Goal: Contribute content: Contribute content

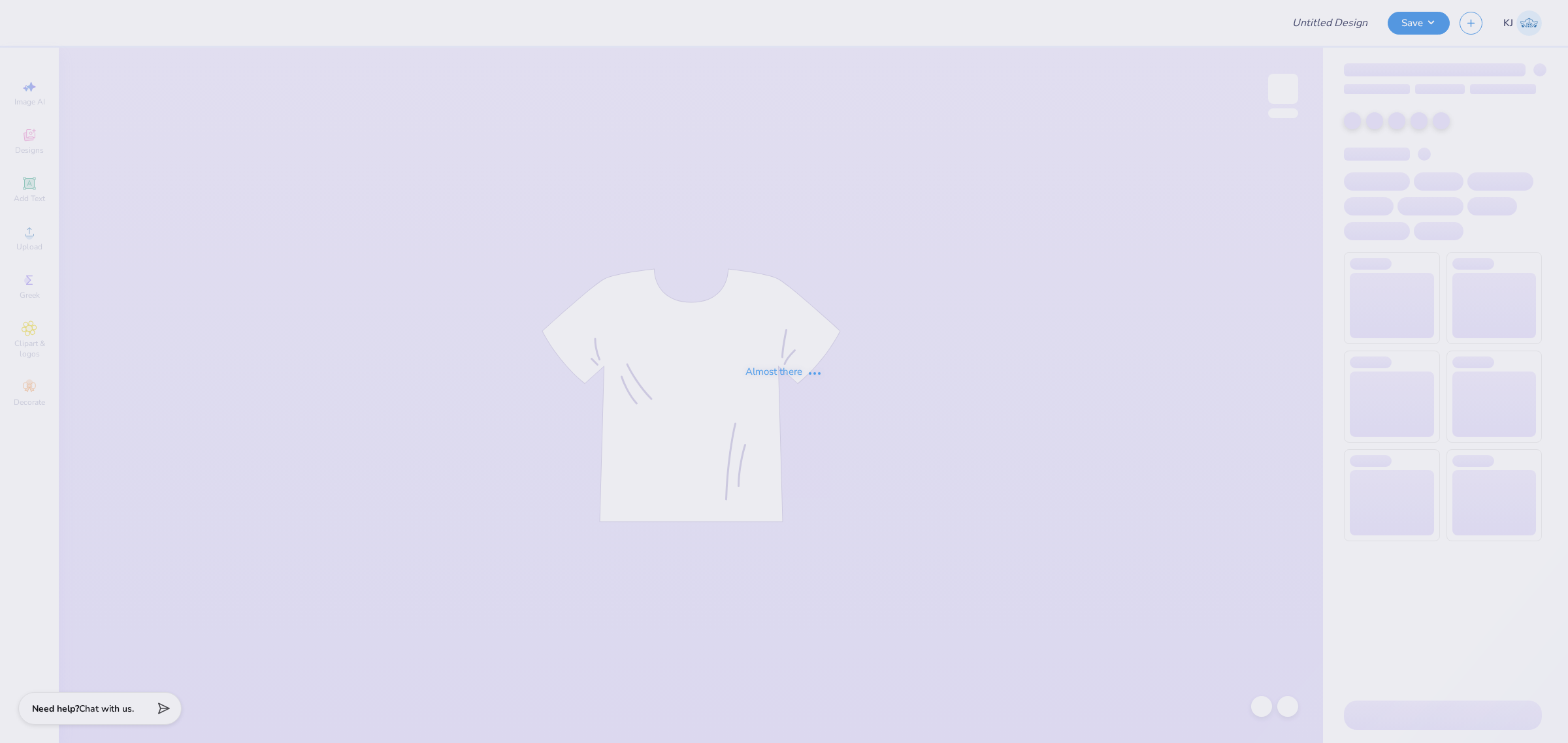
type input "[PERSON_NAME] : [GEOGRAPHIC_DATA]"
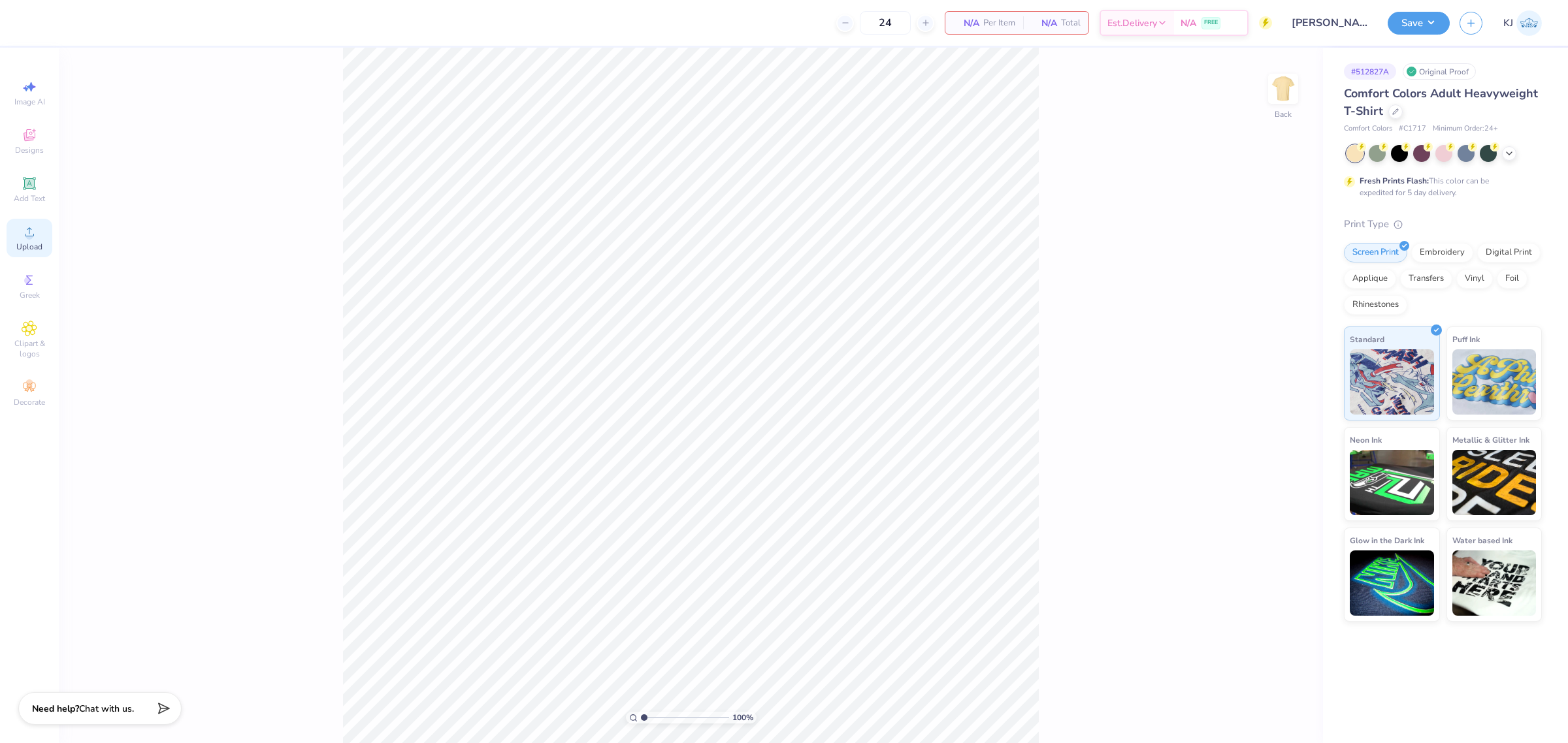
click at [15, 243] on div "Upload" at bounding box center [29, 238] width 46 height 38
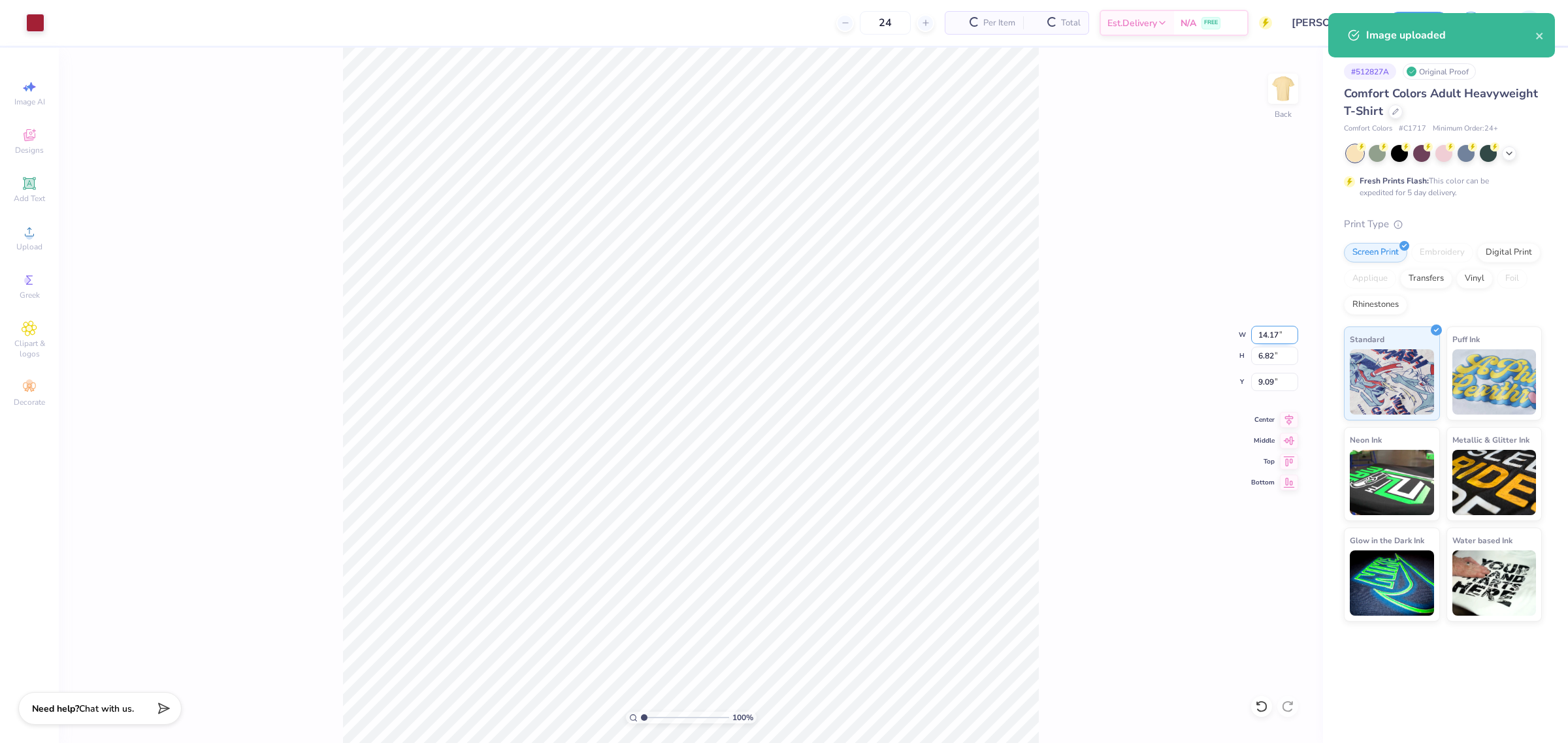
click at [1262, 338] on input "14.17" at bounding box center [1275, 335] width 47 height 18
type input "3.50"
type input "1.68"
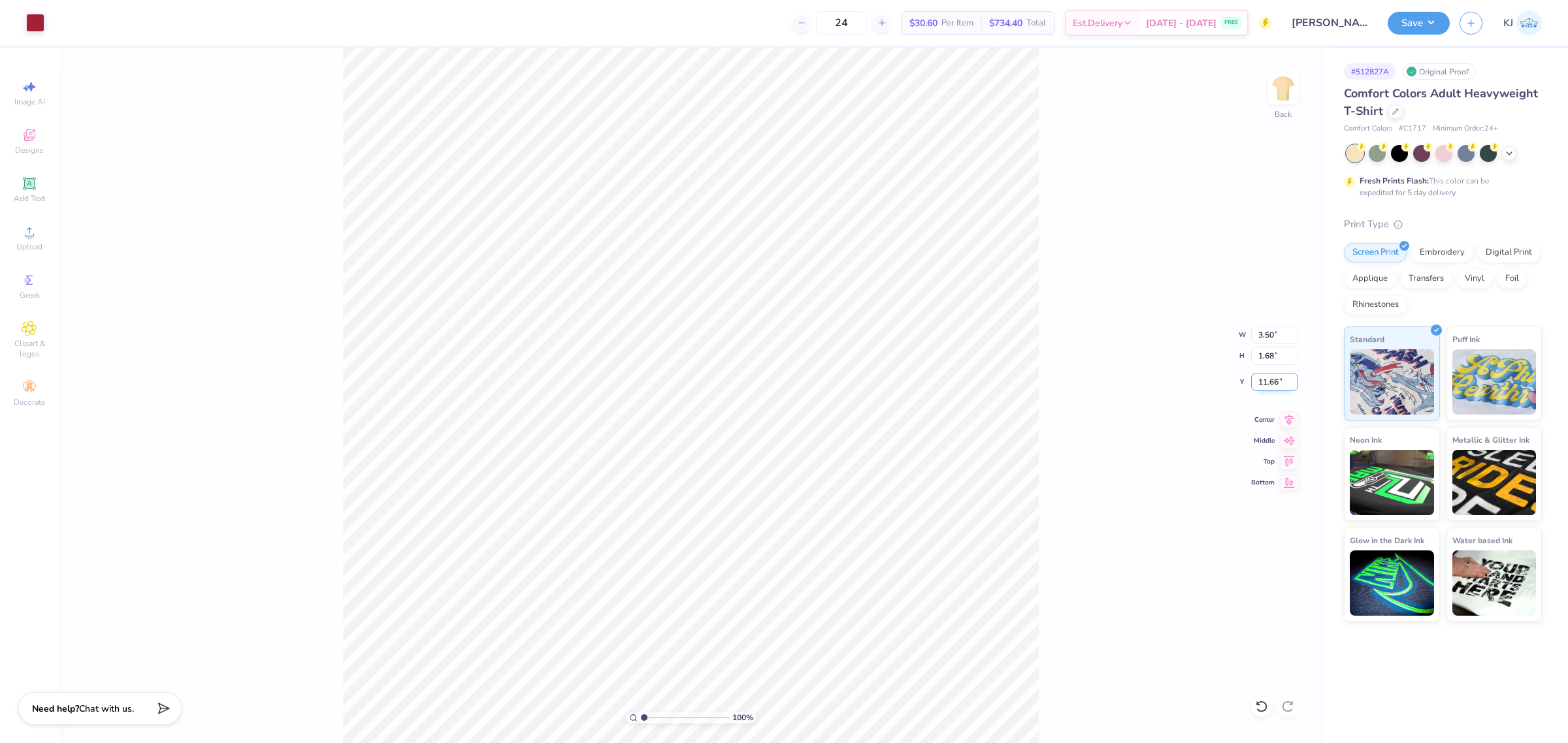
click at [1271, 380] on input "11.66" at bounding box center [1275, 382] width 47 height 18
type input "3.00"
click at [1285, 86] on img at bounding box center [1284, 89] width 52 height 52
click at [26, 235] on circle at bounding box center [29, 235] width 7 height 7
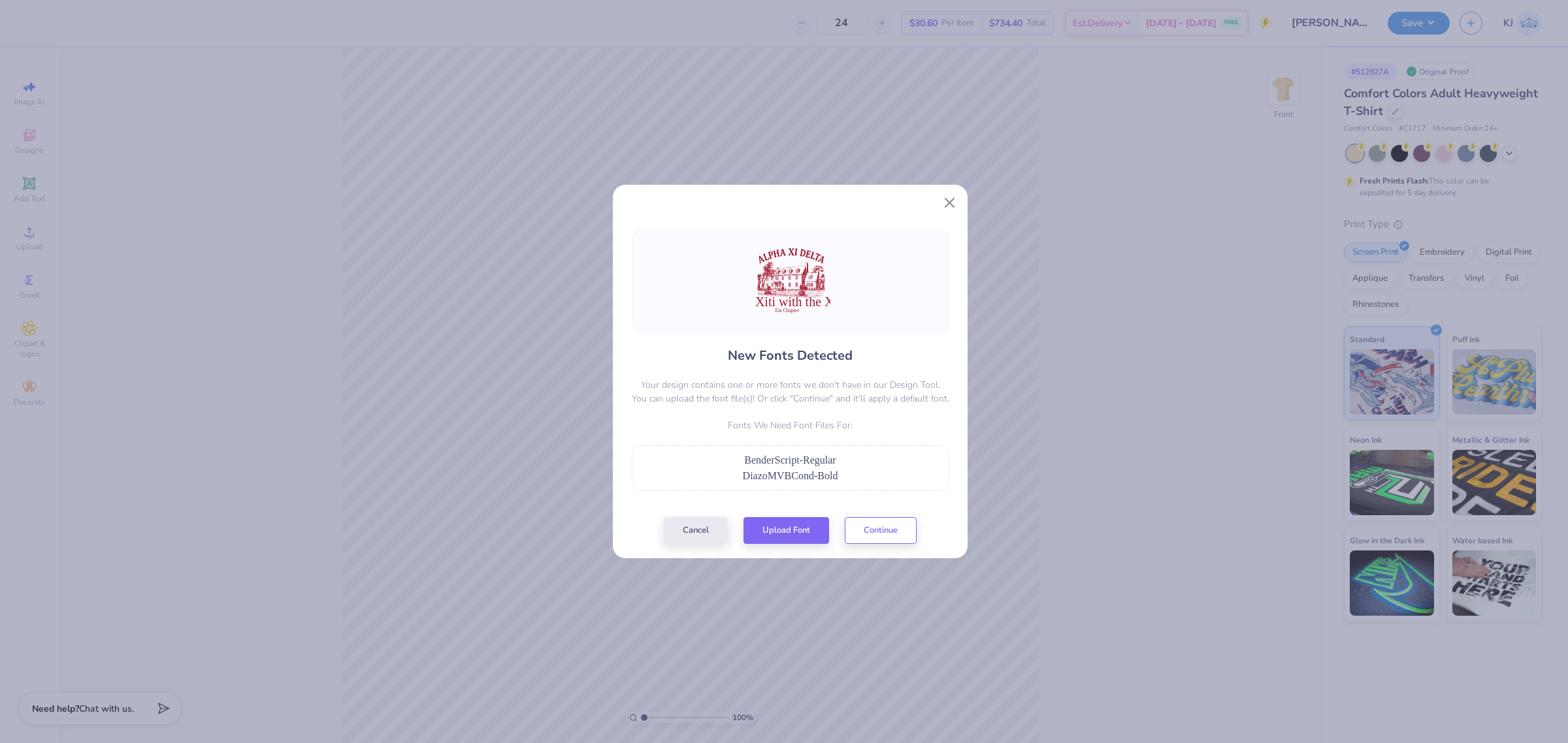
click at [794, 466] on div "BenderScript-Regular" at bounding box center [791, 460] width 303 height 15
click at [848, 466] on div "BenderScript-Regular" at bounding box center [791, 460] width 303 height 15
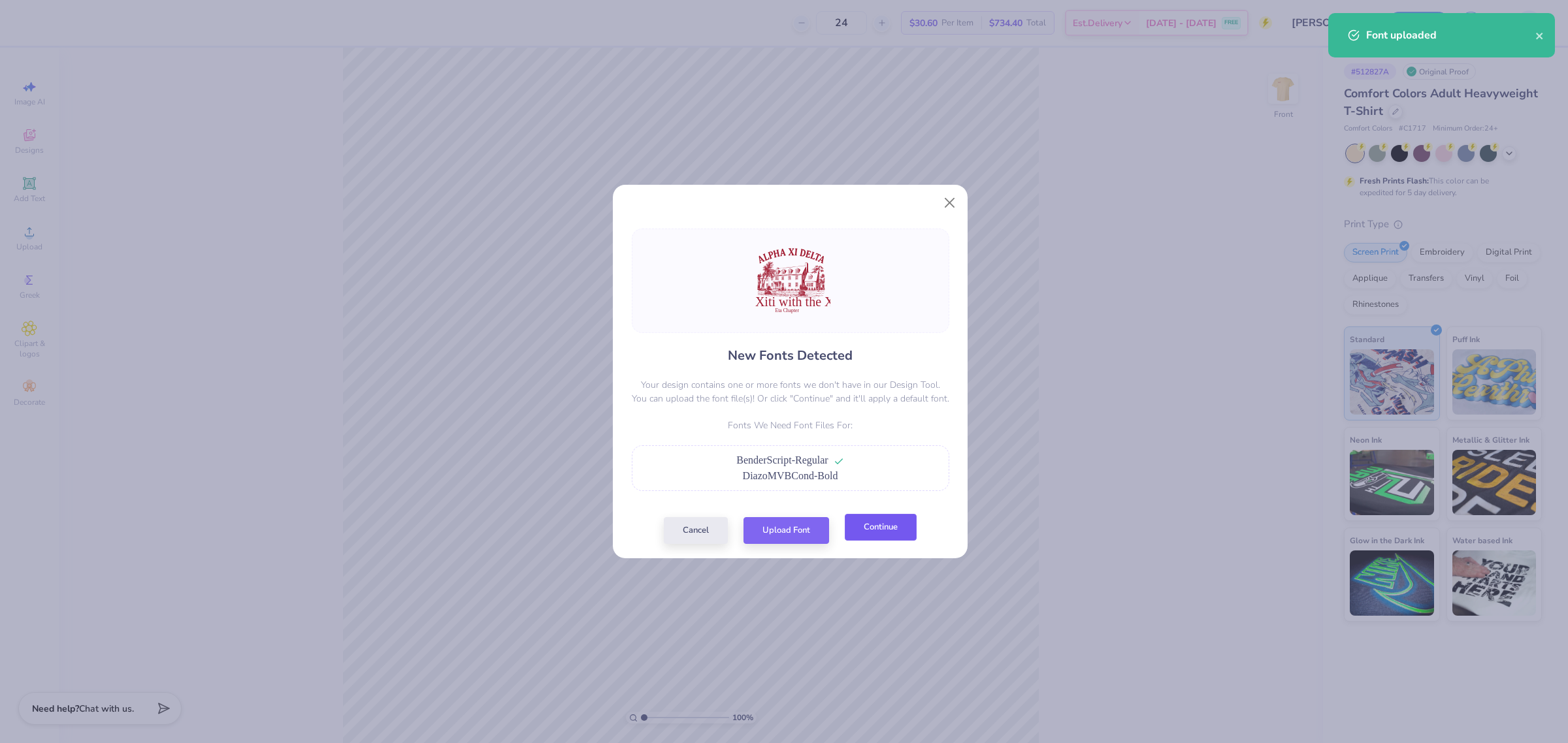
click at [869, 529] on button "Continue" at bounding box center [881, 527] width 72 height 27
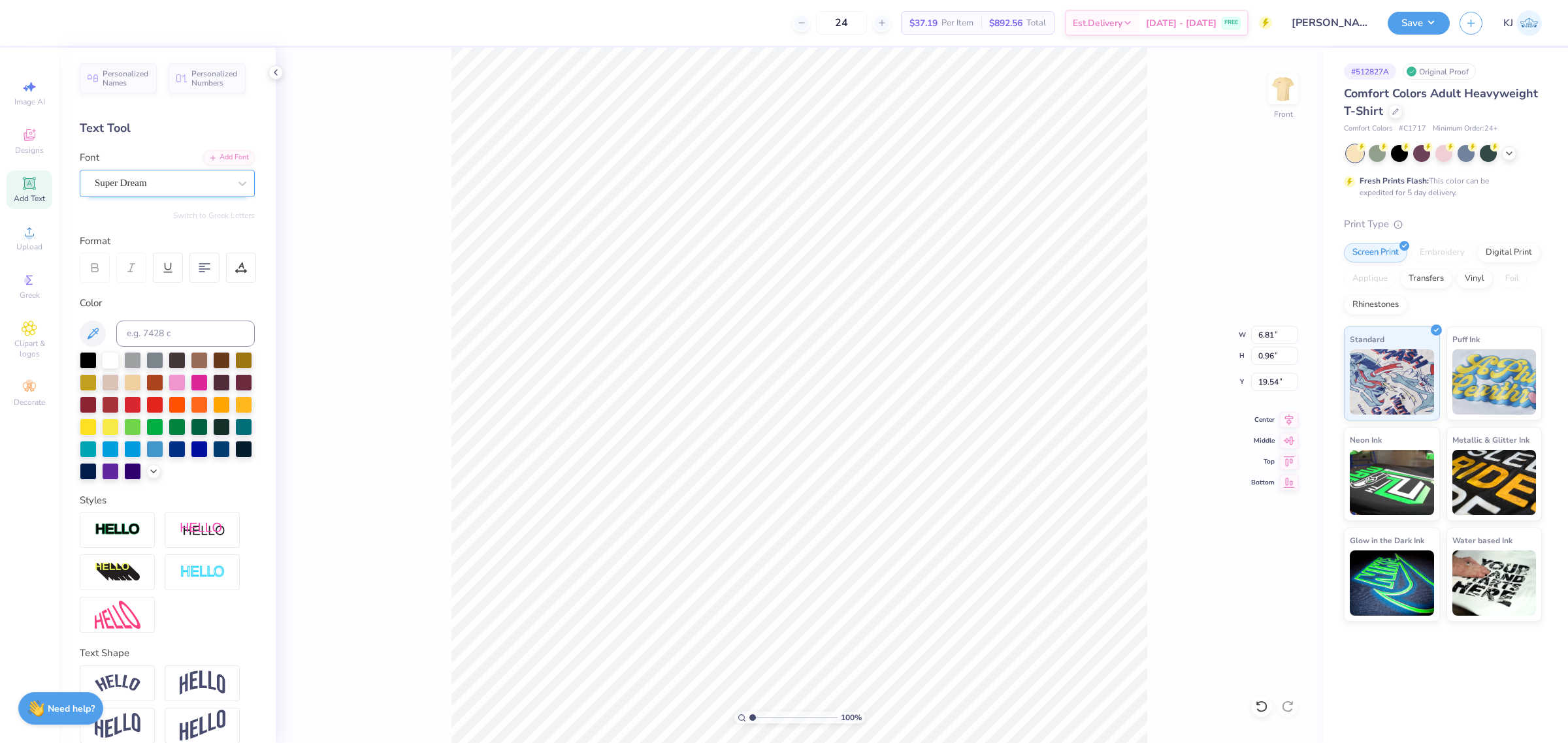
click at [143, 182] on div "Super Dream" at bounding box center [162, 182] width 137 height 20
type input "d"
type input "14.53"
type input "13.51"
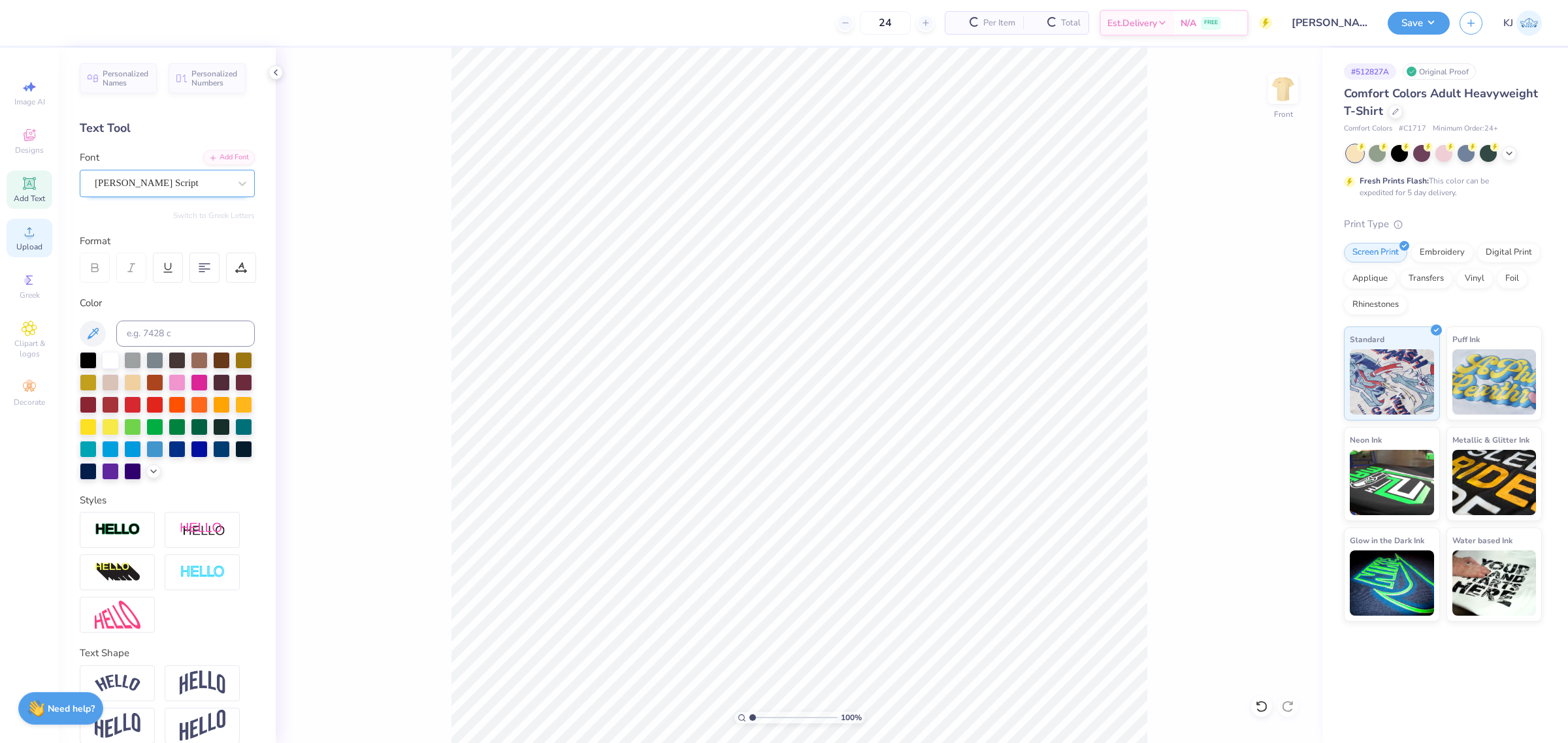
click at [29, 237] on circle at bounding box center [29, 235] width 7 height 7
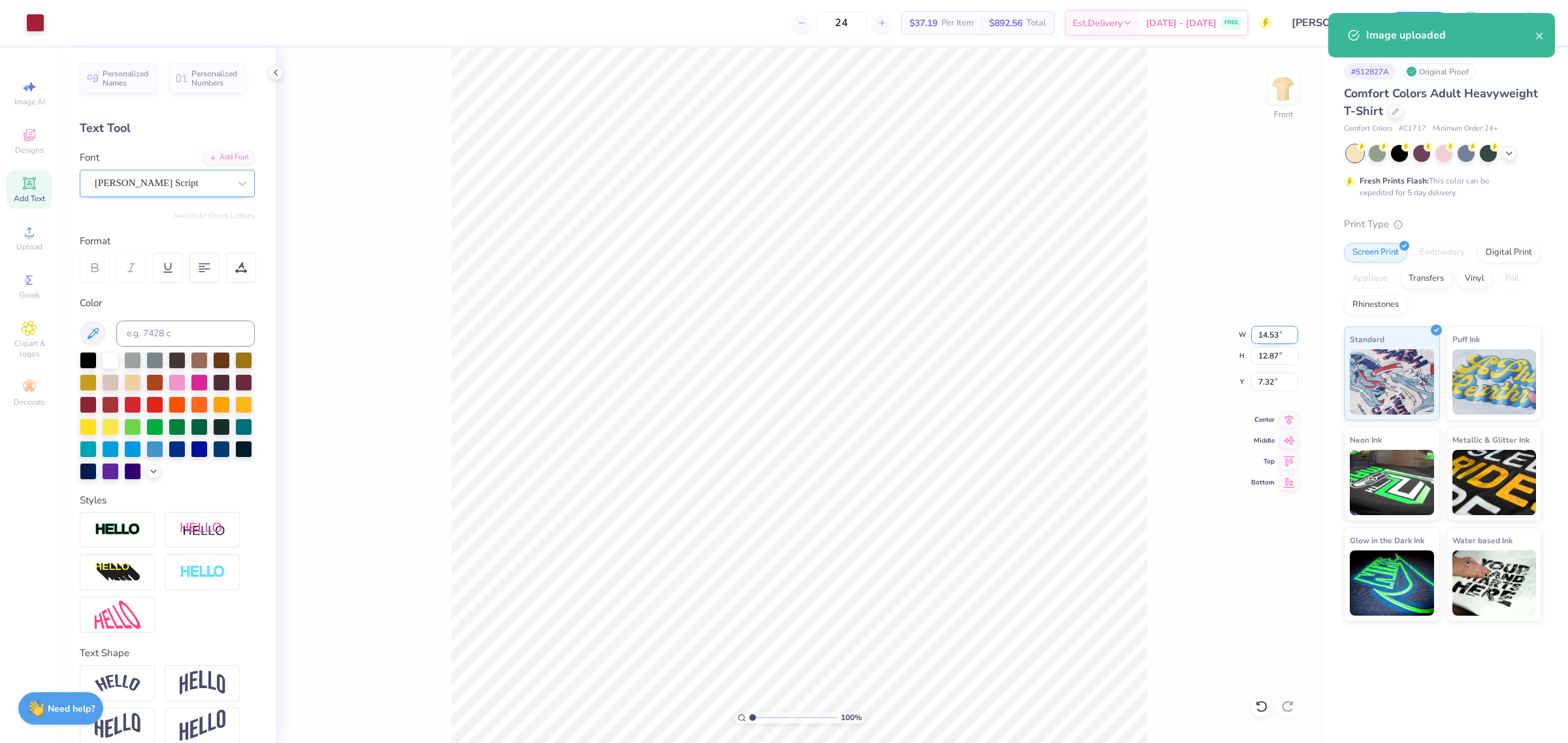
click at [1260, 337] on input "14.53" at bounding box center [1275, 335] width 47 height 18
type input "12.00"
type input "10.62"
type input "8.44"
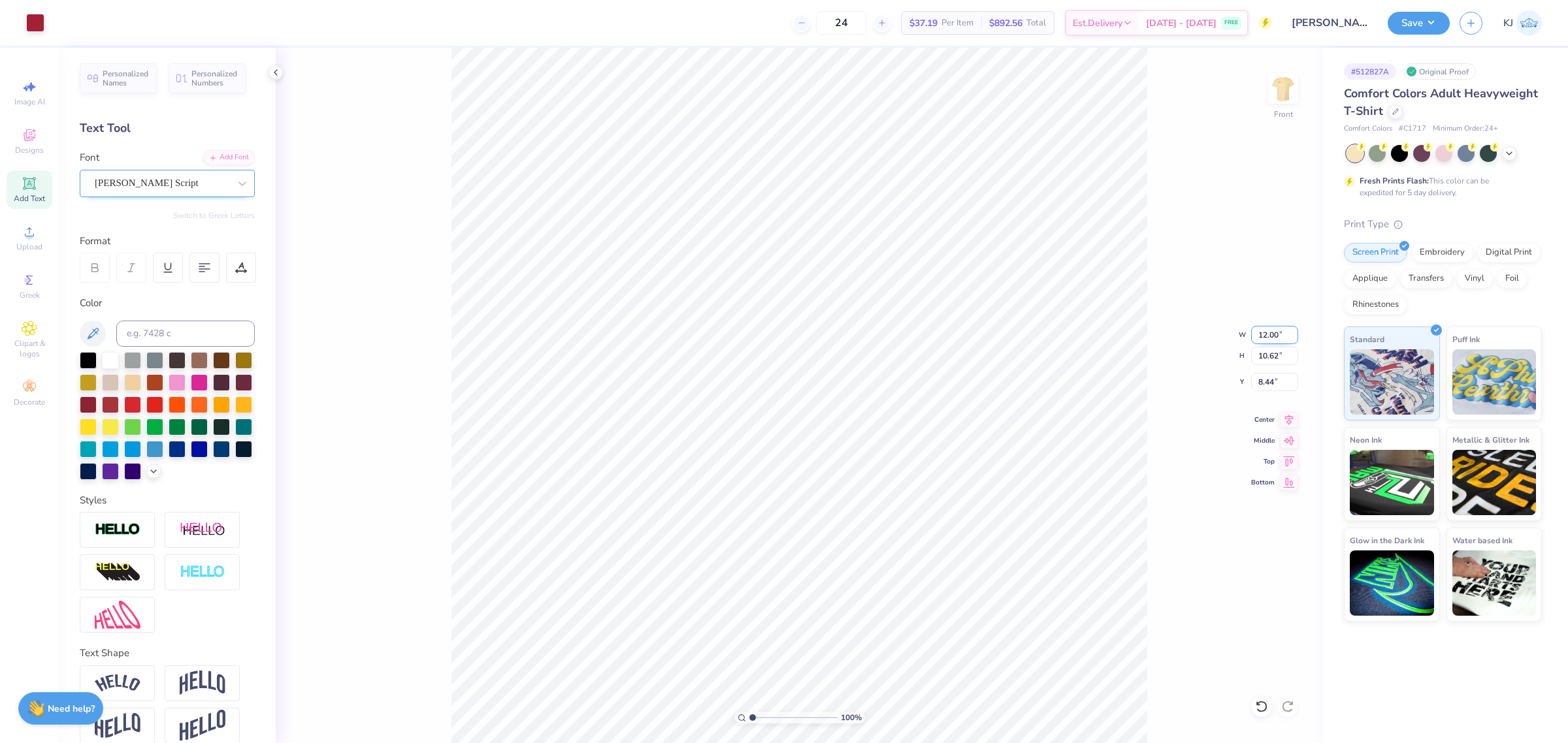
click at [1266, 334] on input "12.00" at bounding box center [1275, 335] width 47 height 18
type input "11.00"
type input "9.74"
click at [1261, 386] on input "8.88" at bounding box center [1275, 382] width 47 height 18
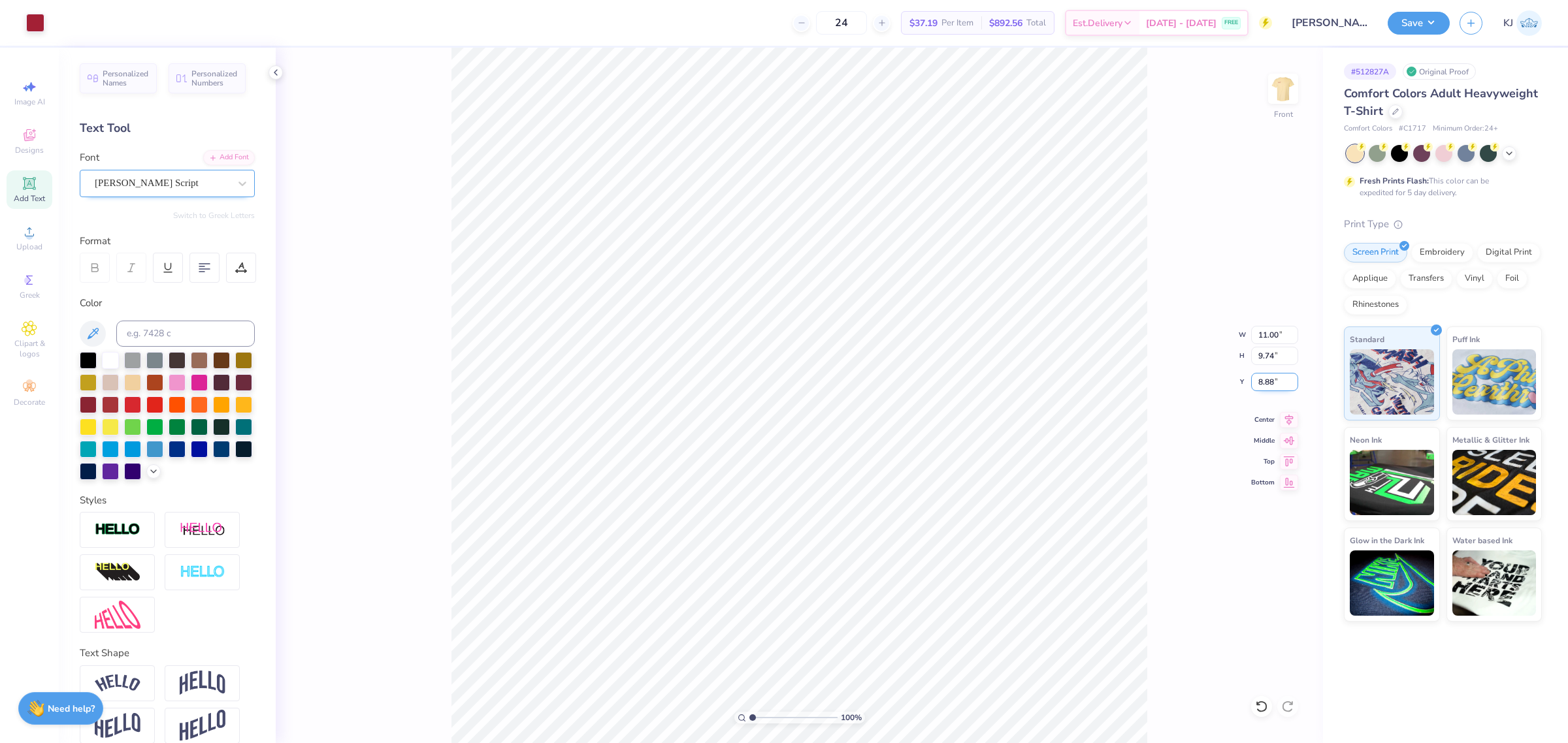
click at [1261, 386] on input "8.88" at bounding box center [1275, 382] width 47 height 18
type input "3.00"
click at [43, 246] on div "Upload" at bounding box center [29, 238] width 46 height 38
click at [1262, 335] on input "14.53" at bounding box center [1275, 335] width 47 height 18
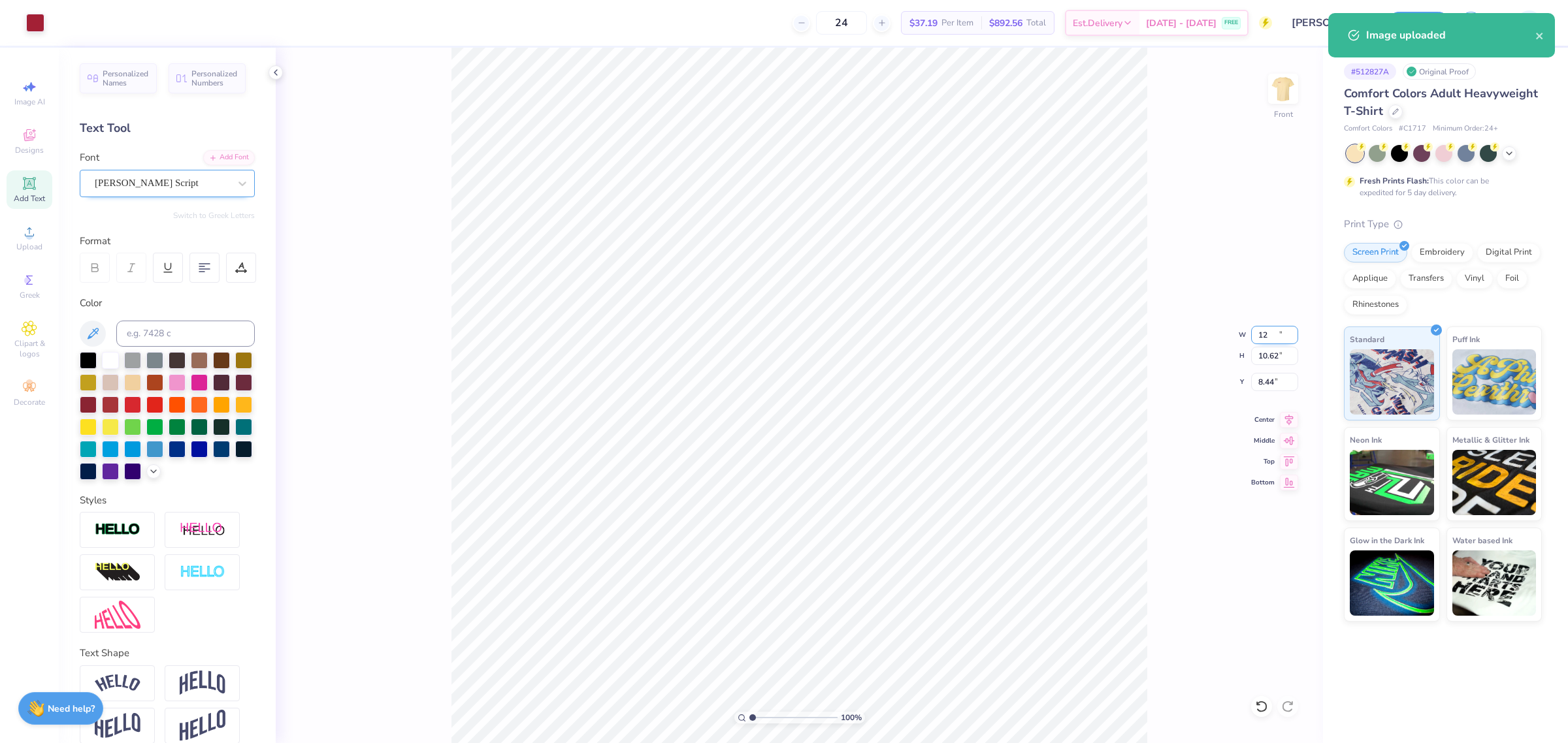
type input "12.00"
type input "10.62"
click at [1267, 386] on input "8.44" at bounding box center [1275, 382] width 47 height 18
type input "3.00"
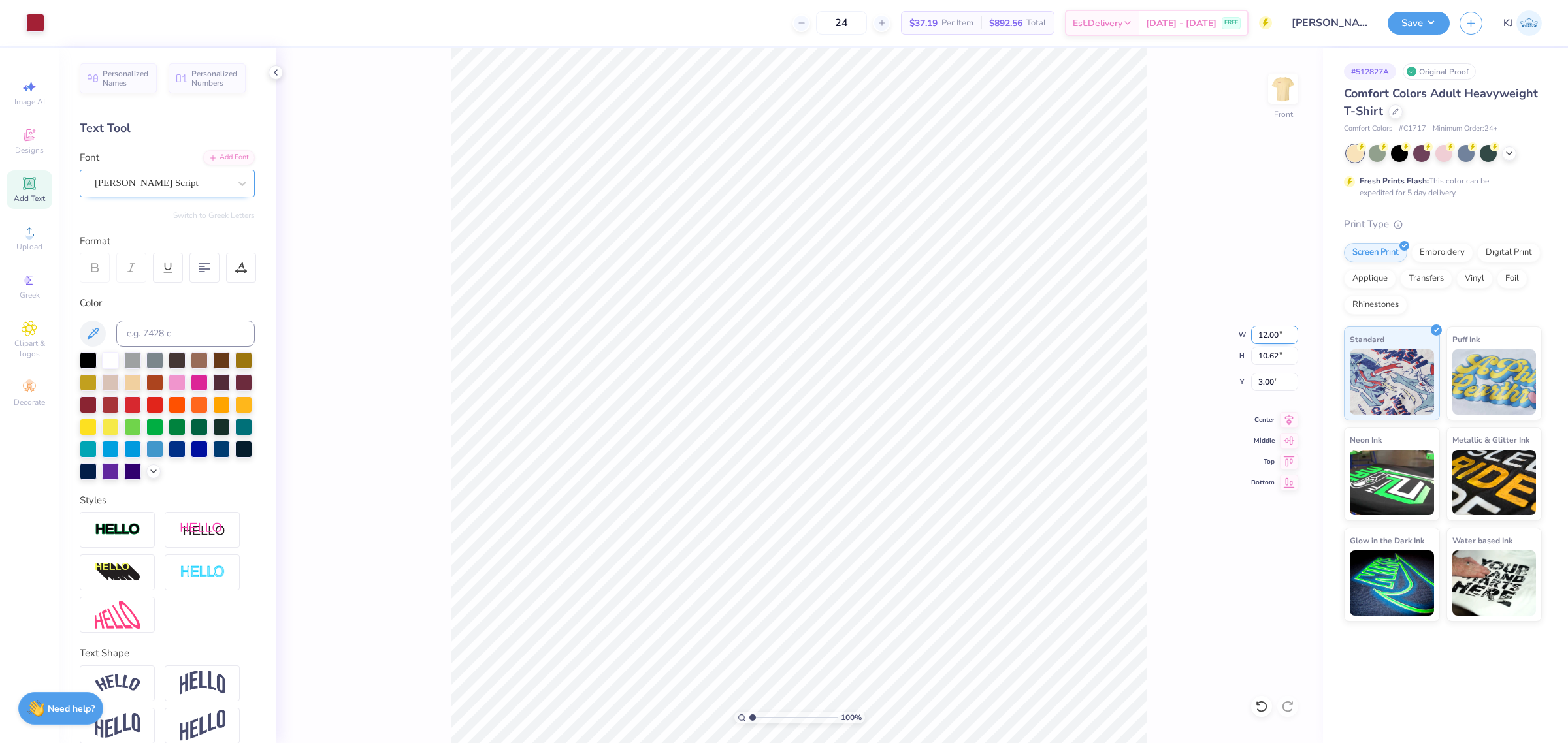
click at [1257, 338] on input "12.00" at bounding box center [1275, 335] width 47 height 18
type input "11.00"
type input "9.74"
type input "3.44"
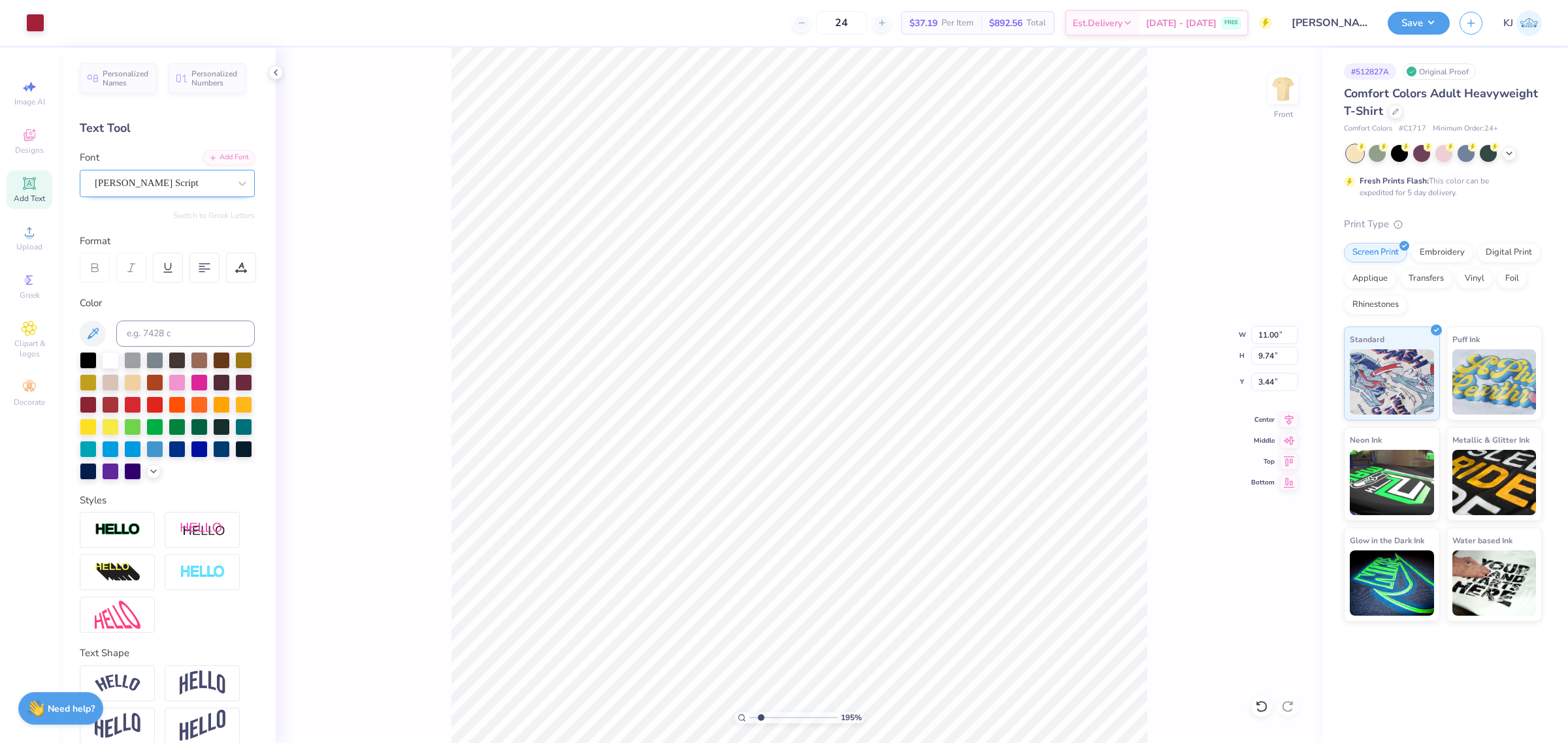
type input "3.79619934210374"
type input "5.28"
type input "1"
click at [18, 234] on div "Upload" at bounding box center [29, 238] width 46 height 38
click at [1263, 332] on input "14.53" at bounding box center [1275, 335] width 47 height 18
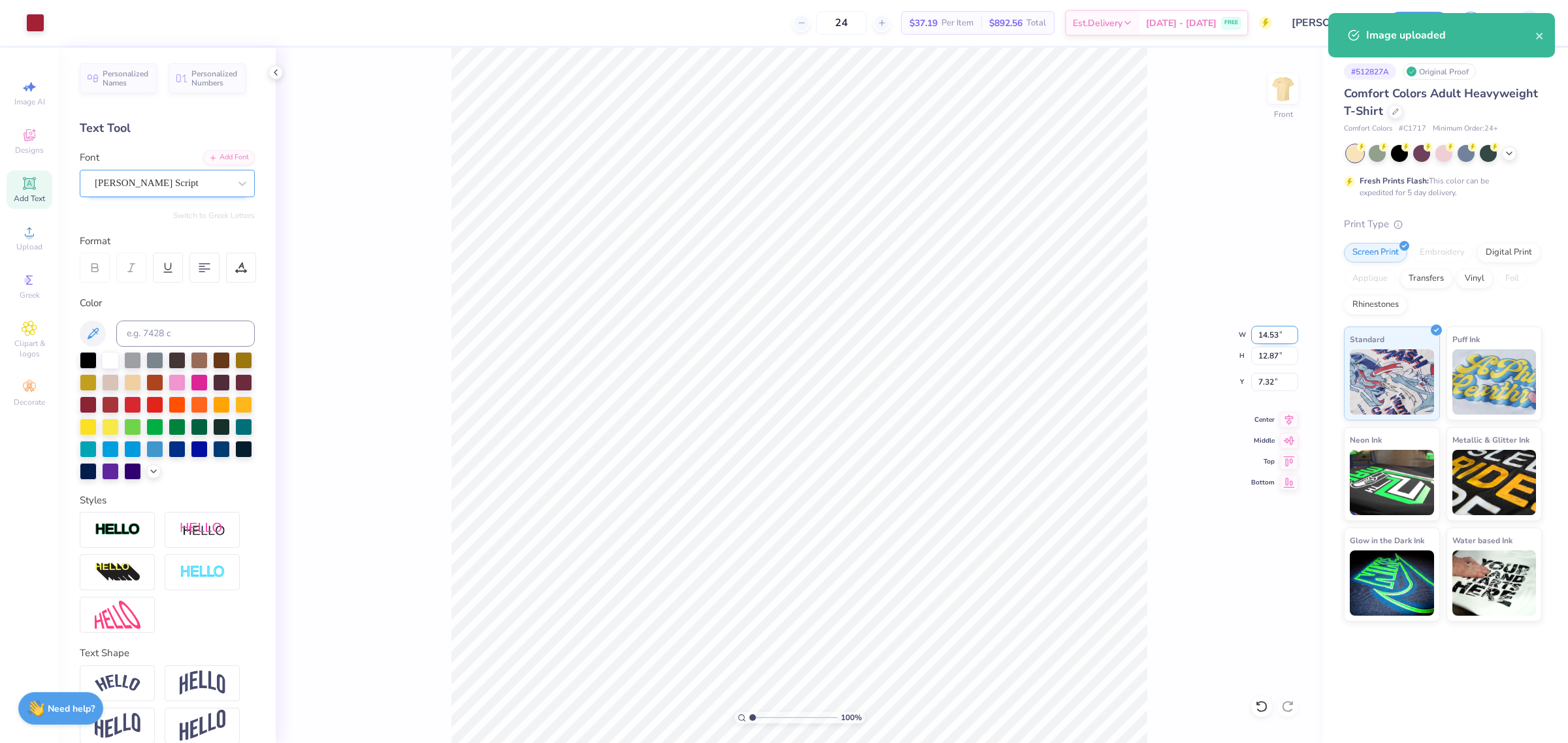
click at [1263, 332] on input "14.53" at bounding box center [1275, 335] width 47 height 18
type input "11.00"
type input "9.74"
click at [1260, 380] on input "8.88" at bounding box center [1275, 382] width 47 height 18
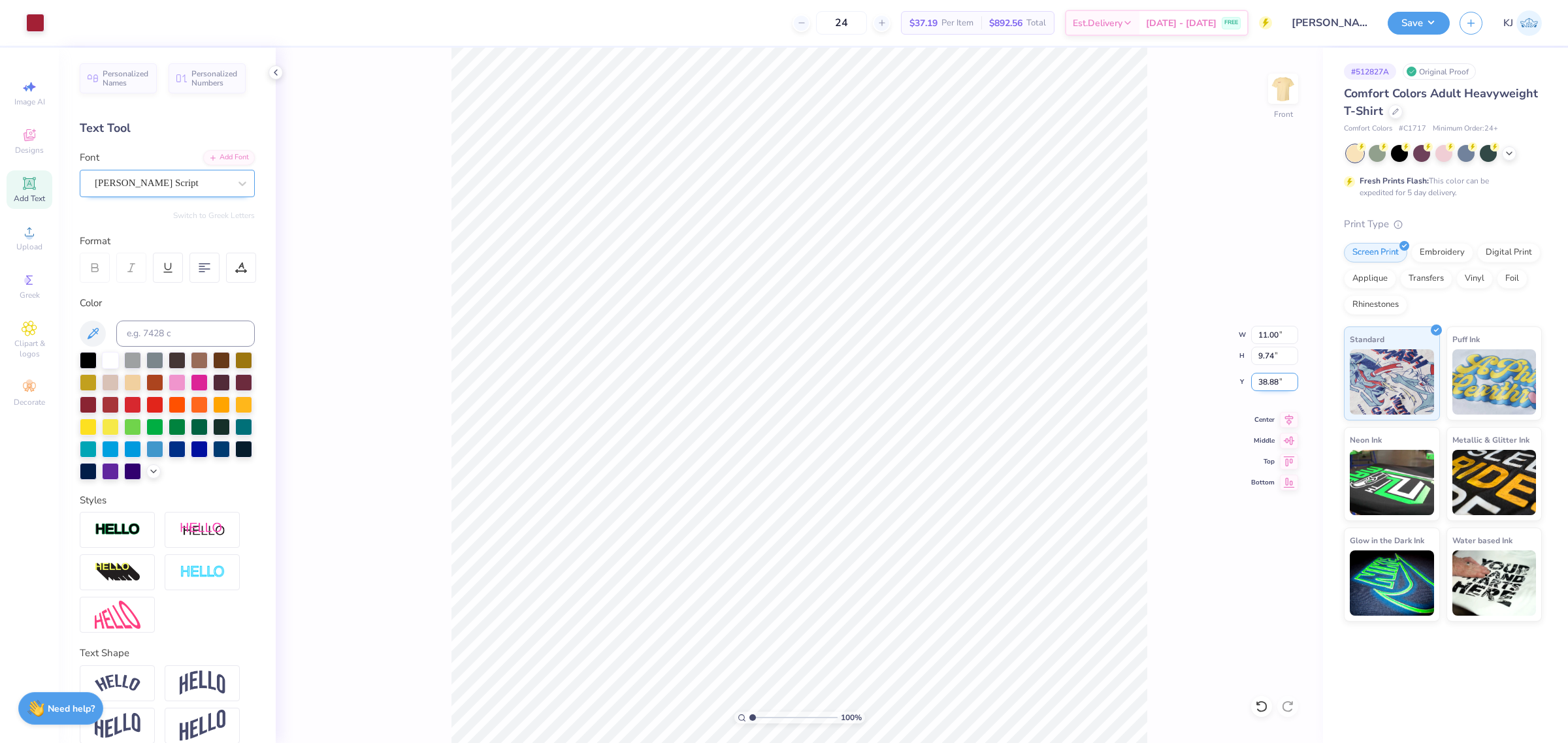
click at [1260, 380] on input "38.88" at bounding box center [1275, 382] width 47 height 18
type input "3.00"
click at [1282, 86] on img at bounding box center [1284, 89] width 52 height 52
click at [1439, 20] on button "Save" at bounding box center [1419, 21] width 62 height 23
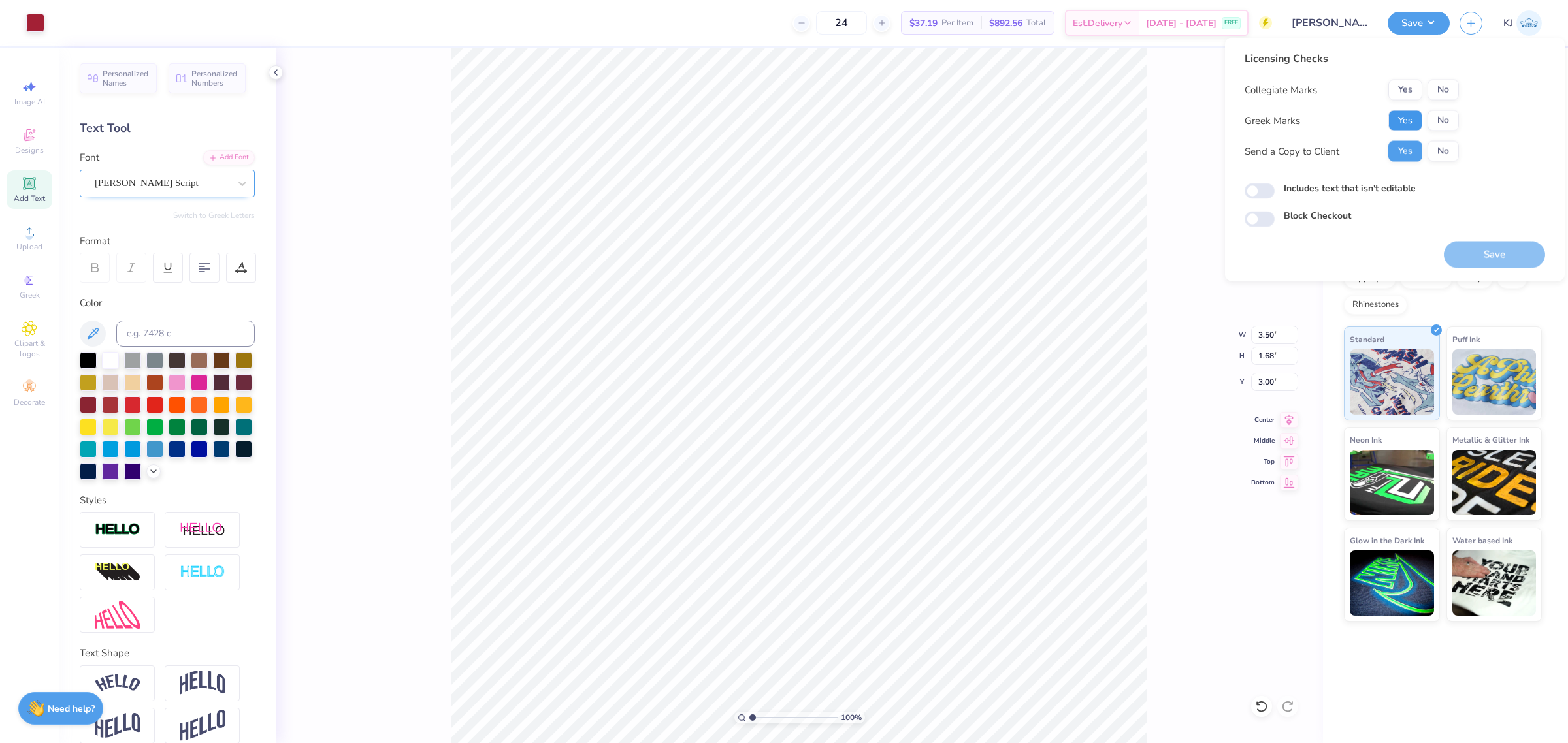
click at [1407, 121] on button "Yes" at bounding box center [1406, 121] width 34 height 21
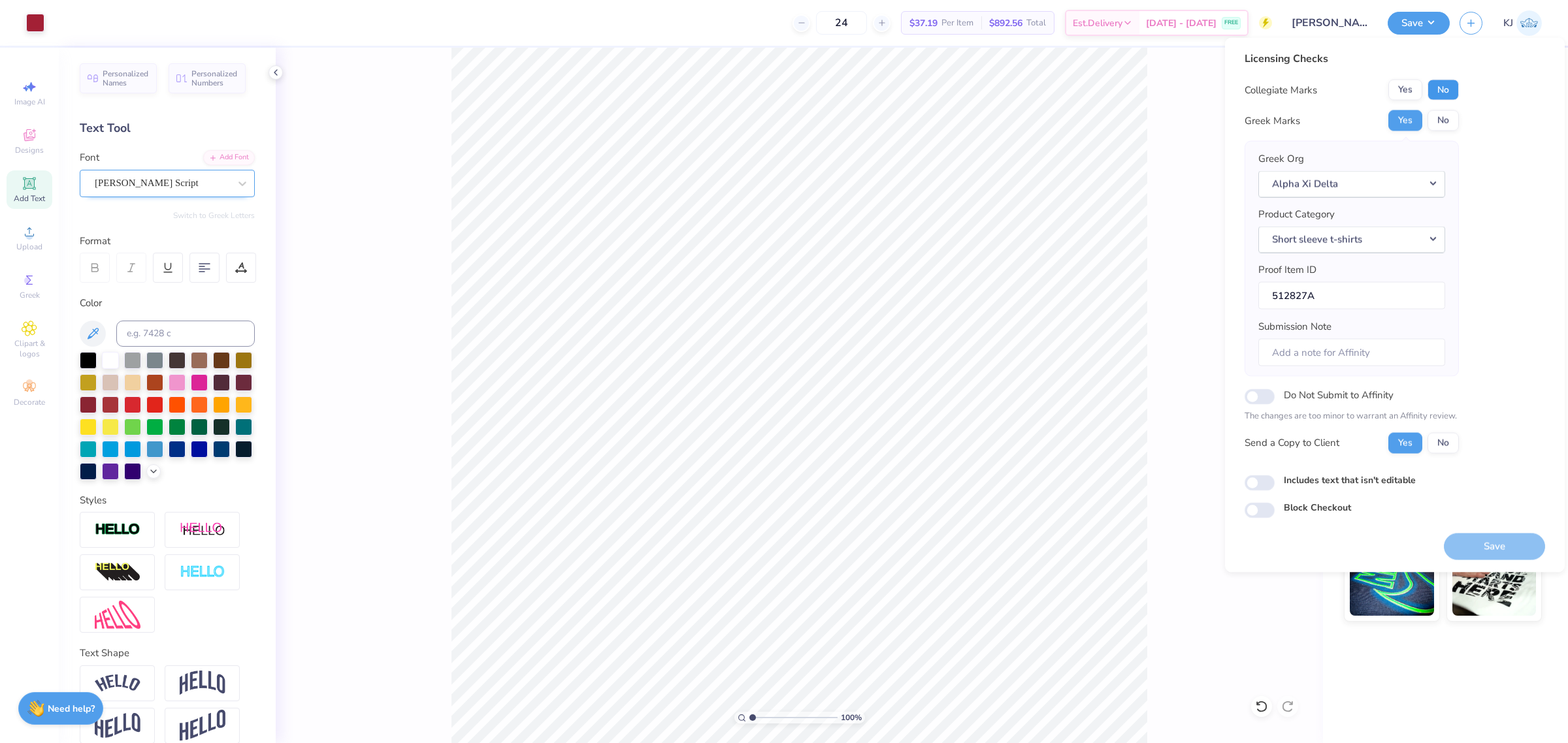
click at [1439, 93] on button "No" at bounding box center [1443, 90] width 31 height 21
click at [1498, 545] on button "Save" at bounding box center [1495, 546] width 101 height 27
